Goal: Information Seeking & Learning: Learn about a topic

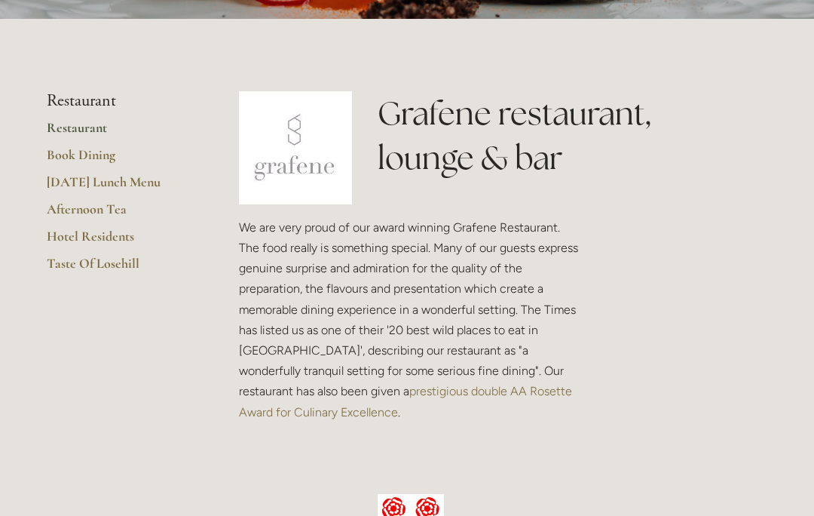
scroll to position [298, 0]
click at [120, 212] on link "Afternoon Tea" at bounding box center [119, 214] width 144 height 27
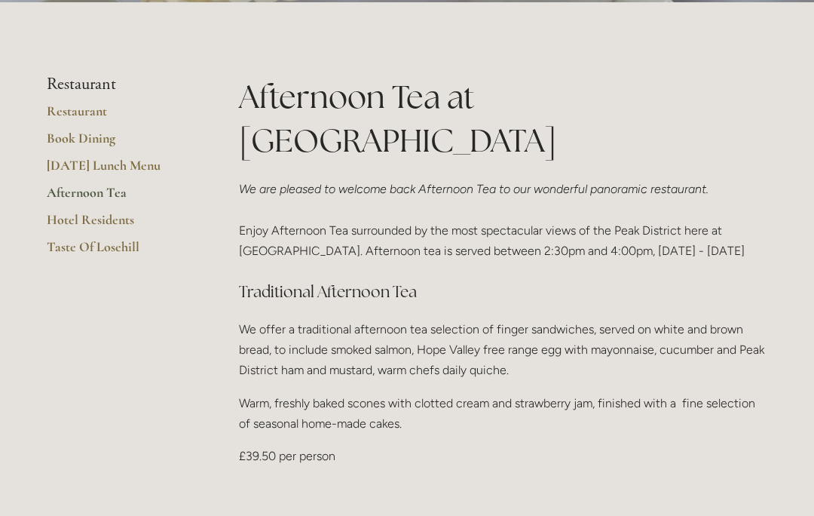
scroll to position [333, 0]
click at [102, 130] on link "Restaurant" at bounding box center [119, 116] width 144 height 27
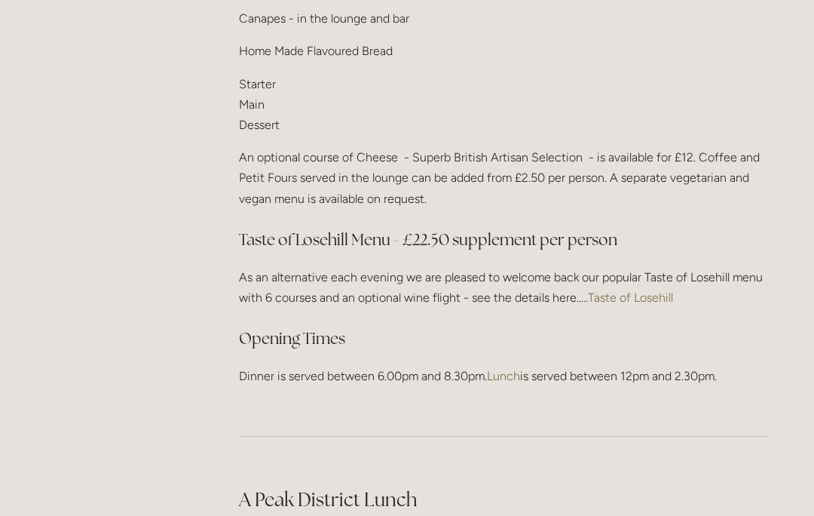
scroll to position [1992, 0]
click at [648, 293] on link "Taste of Losehill" at bounding box center [630, 297] width 85 height 14
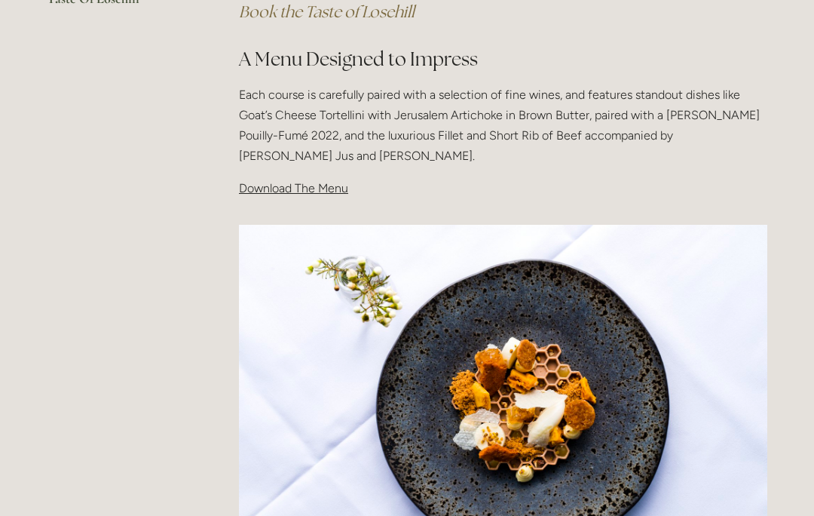
scroll to position [478, 0]
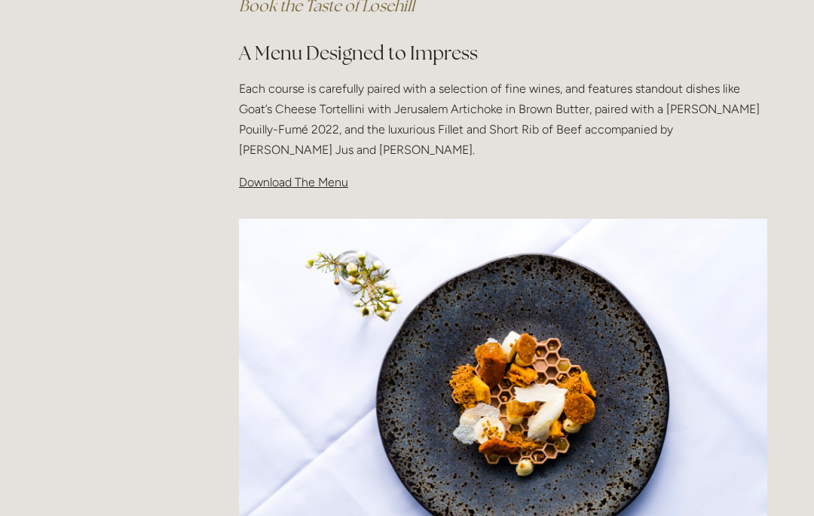
click at [314, 186] on span "Download The Menu" at bounding box center [293, 182] width 109 height 14
click at [327, 185] on span "Download The Menu" at bounding box center [293, 182] width 109 height 14
click at [303, 182] on span "Download The Menu" at bounding box center [293, 182] width 109 height 14
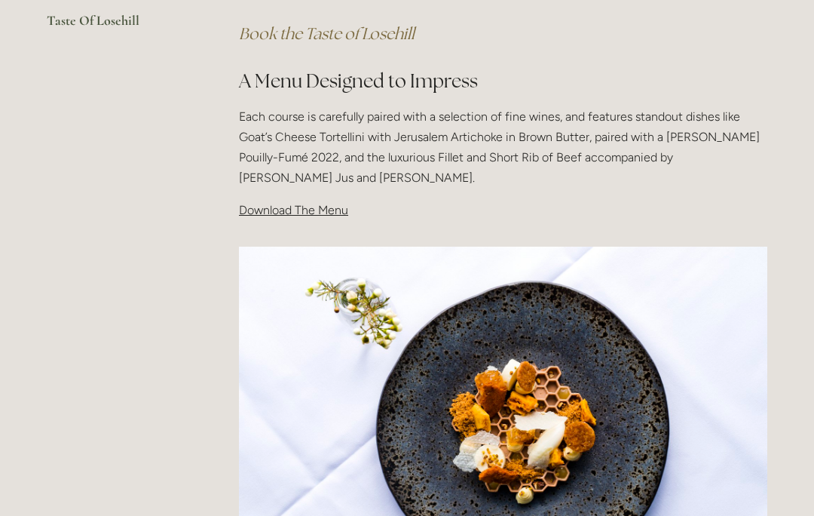
scroll to position [450, 0]
click at [296, 208] on span "Download The Menu" at bounding box center [293, 210] width 109 height 14
click at [492, 204] on p "Download The Menu" at bounding box center [503, 210] width 529 height 20
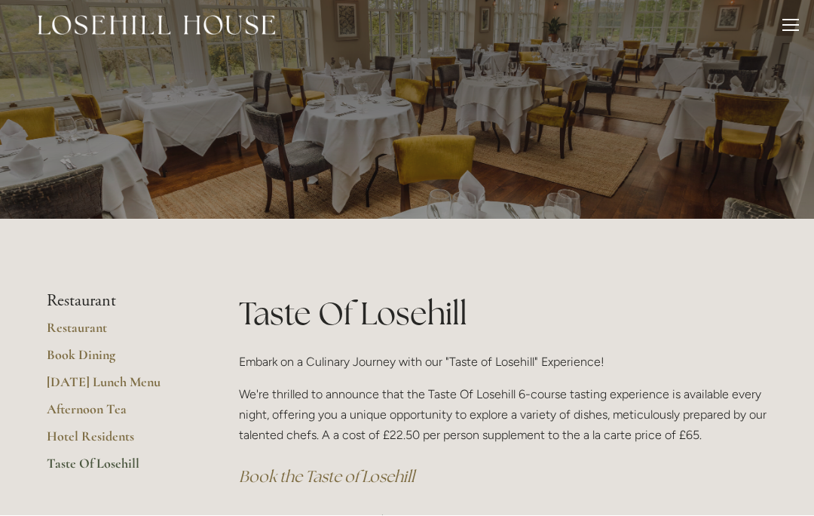
scroll to position [8, 0]
click at [116, 439] on link "Hotel Residents" at bounding box center [119, 441] width 144 height 27
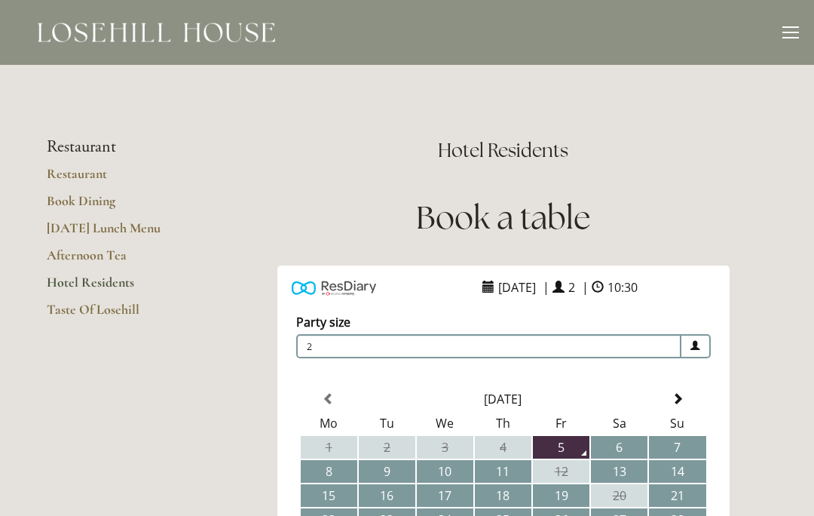
click at [100, 177] on link "Restaurant" at bounding box center [119, 178] width 144 height 27
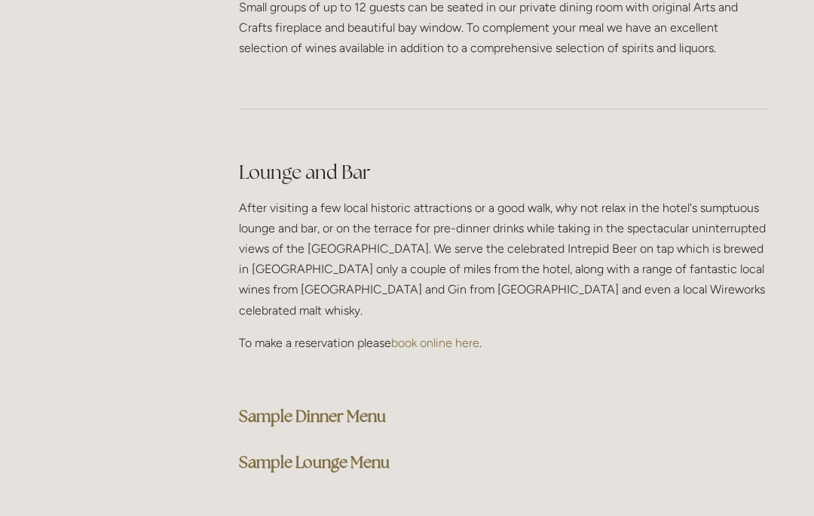
scroll to position [3696, 0]
click at [372, 406] on strong "Sample Dinner Menu" at bounding box center [312, 416] width 147 height 20
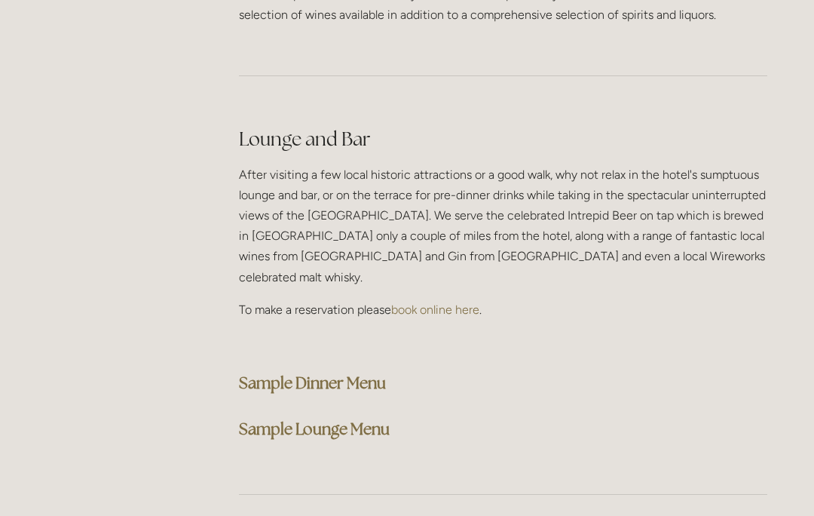
click at [375, 419] on strong "Sample Lounge Menu" at bounding box center [314, 429] width 151 height 20
